Goal: Find specific page/section: Find specific page/section

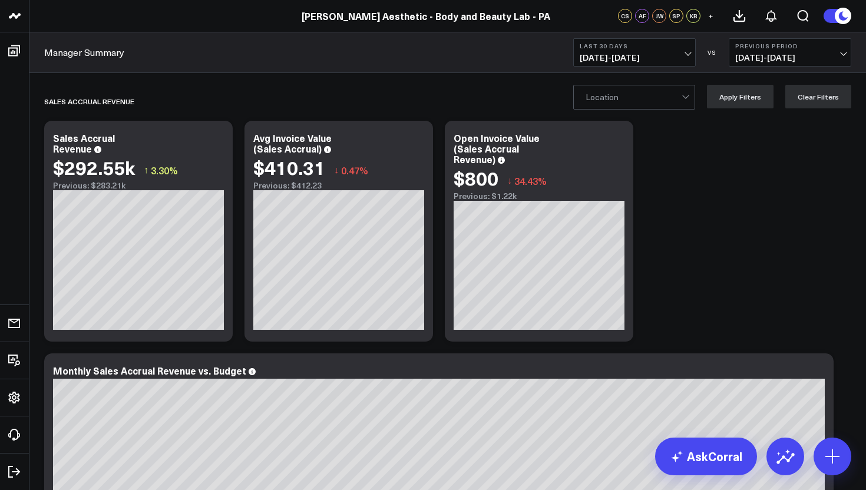
click at [700, 97] on div "Location Apply Filters Clear Filters" at bounding box center [712, 97] width 278 height 24
click at [691, 98] on div at bounding box center [686, 97] width 10 height 24
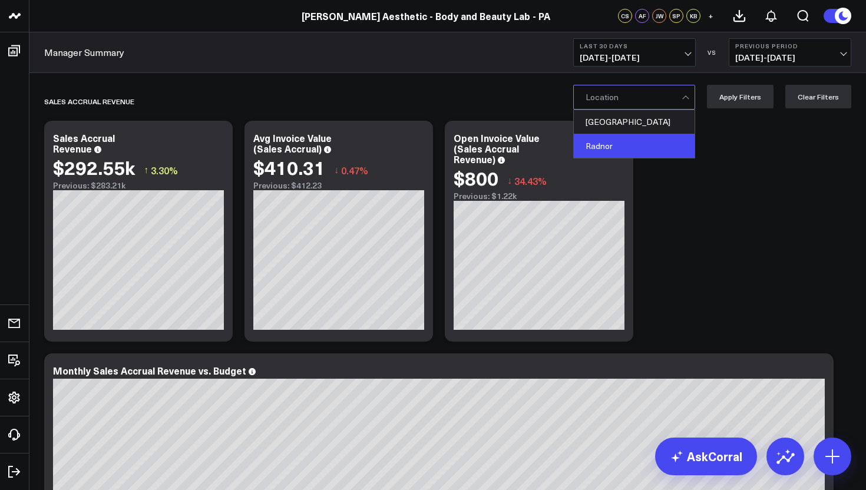
click at [634, 141] on div "Radnor" at bounding box center [634, 146] width 121 height 24
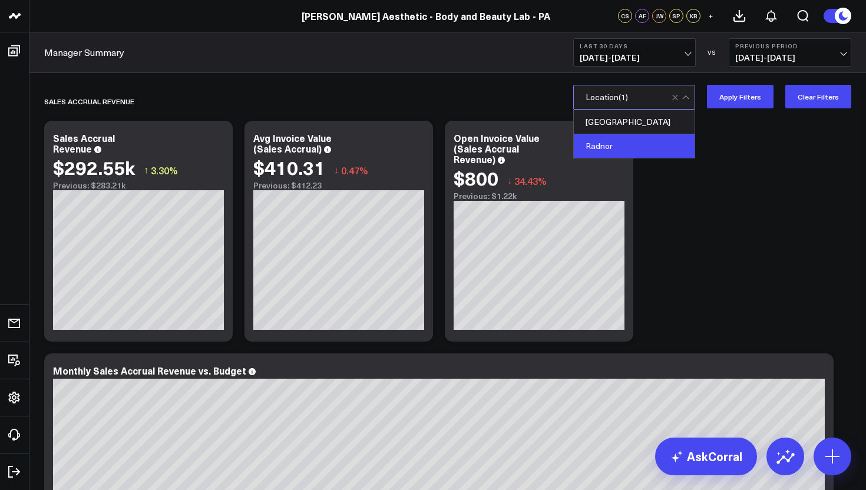
click at [621, 152] on div "Radnor" at bounding box center [634, 146] width 121 height 24
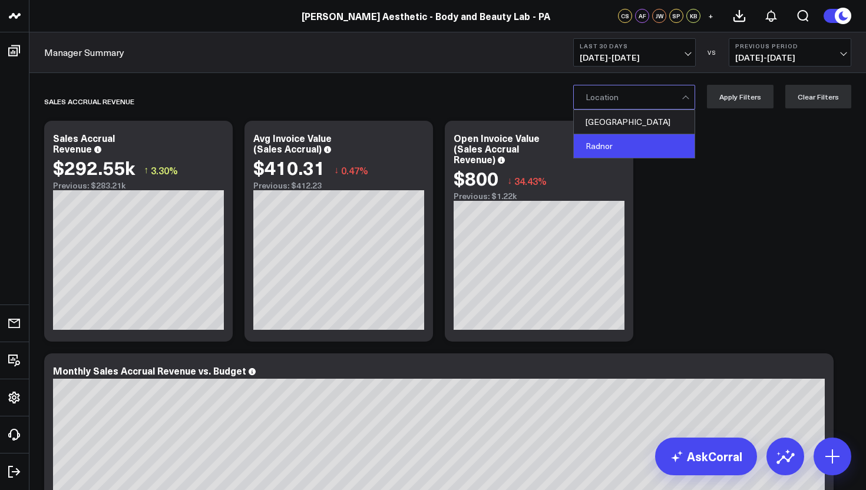
click at [615, 154] on div "Radnor" at bounding box center [634, 146] width 121 height 24
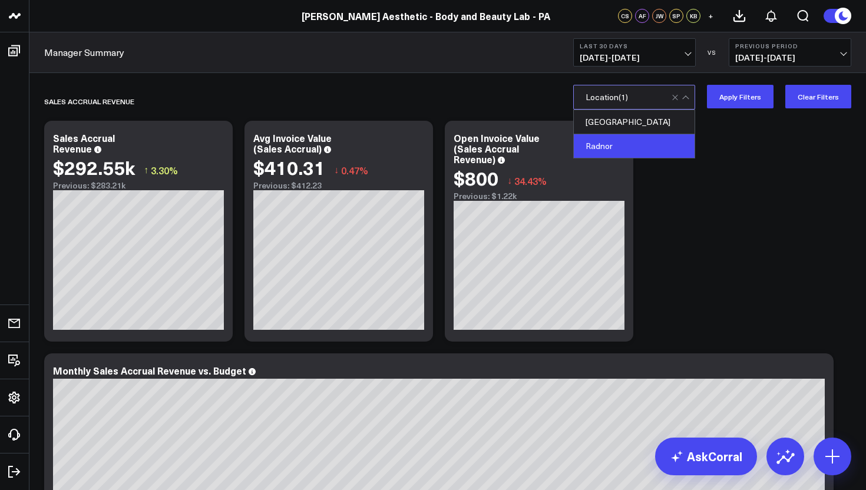
click at [631, 147] on div "Radnor" at bounding box center [634, 146] width 121 height 24
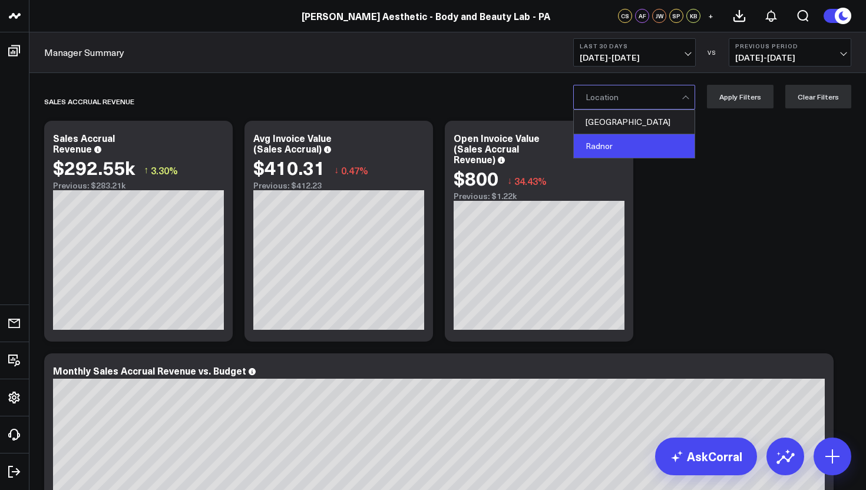
click at [603, 143] on div "Radnor" at bounding box center [634, 146] width 121 height 24
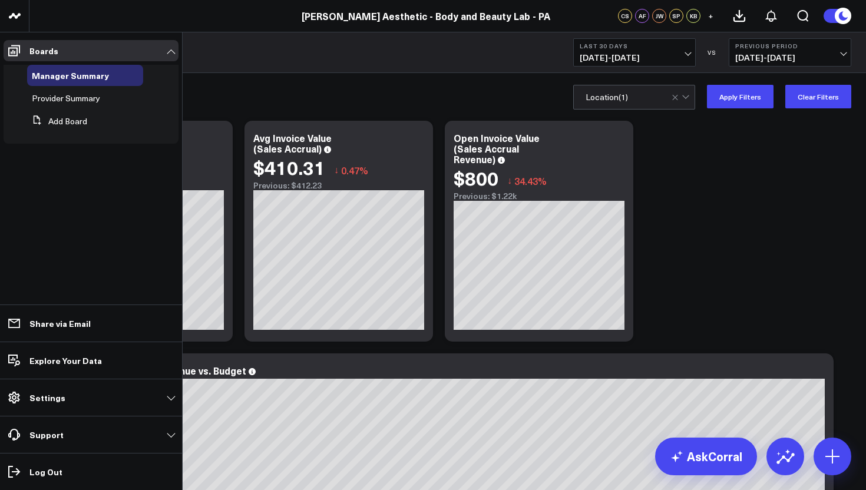
click at [170, 398] on link "Settings" at bounding box center [91, 397] width 175 height 21
click at [111, 99] on icon at bounding box center [108, 98] width 9 height 9
click at [76, 99] on span "Provider Summary" at bounding box center [66, 97] width 68 height 11
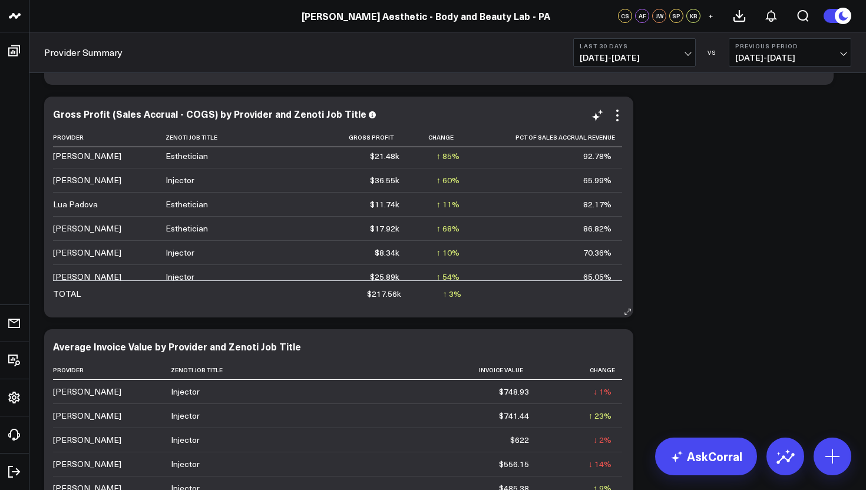
scroll to position [218, 0]
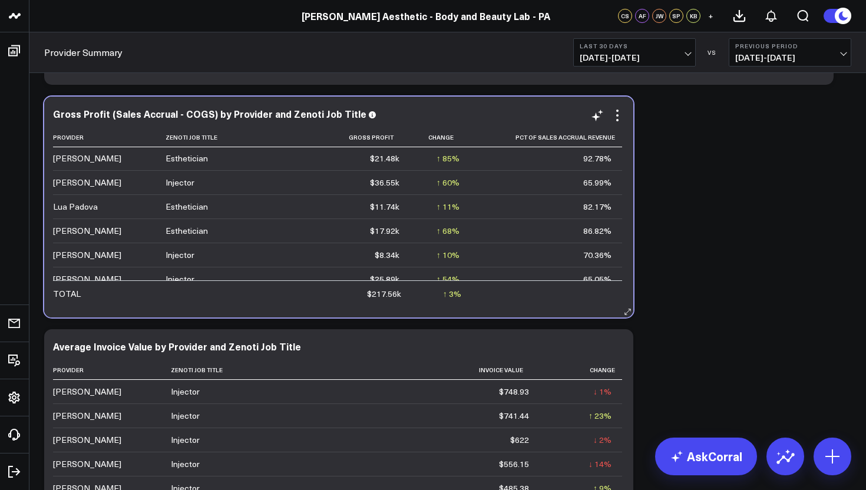
click at [77, 188] on div "[PERSON_NAME]" at bounding box center [87, 183] width 68 height 12
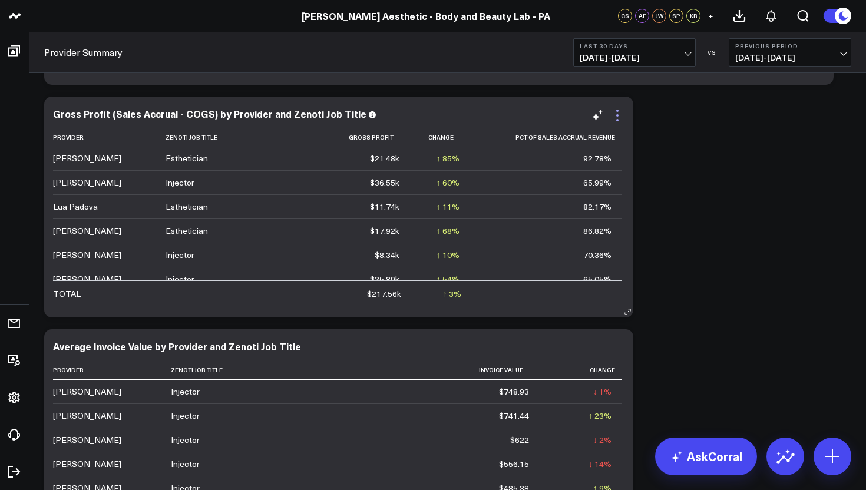
click at [618, 122] on icon at bounding box center [617, 115] width 14 height 14
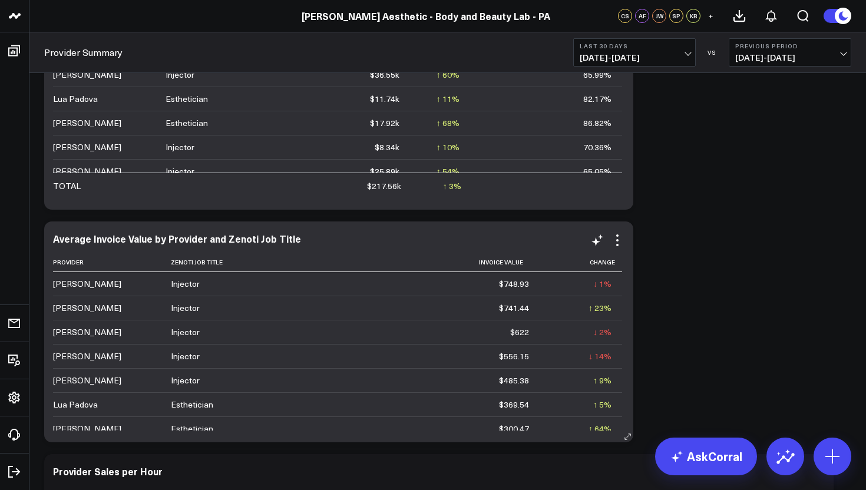
scroll to position [362, 0]
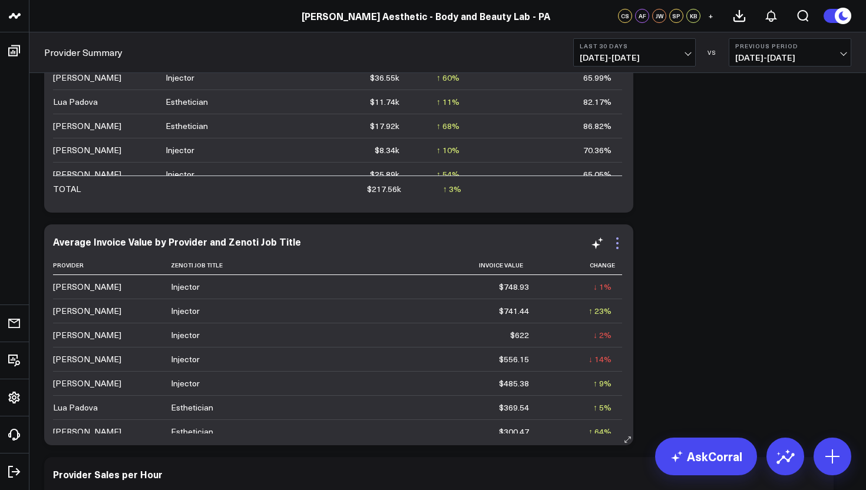
click at [618, 249] on icon at bounding box center [617, 243] width 14 height 14
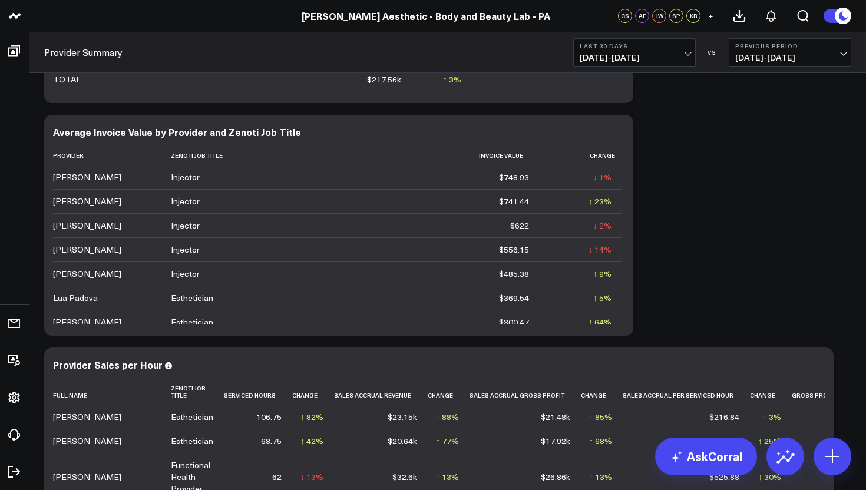
scroll to position [471, 0]
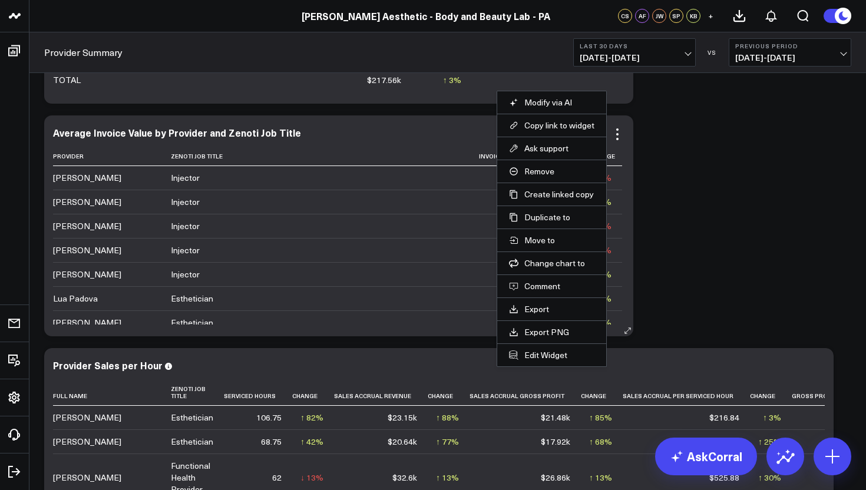
click at [257, 234] on td "Injector" at bounding box center [289, 226] width 237 height 24
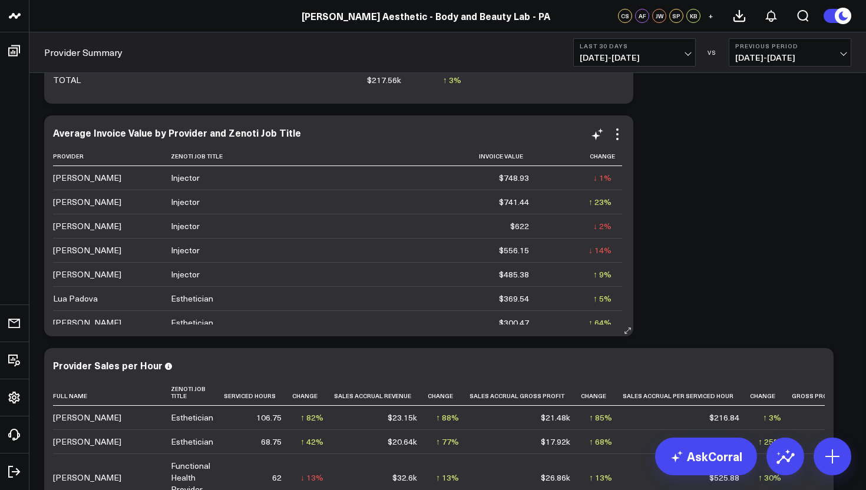
scroll to position [454, 0]
